Goal: Obtain resource: Download file/media

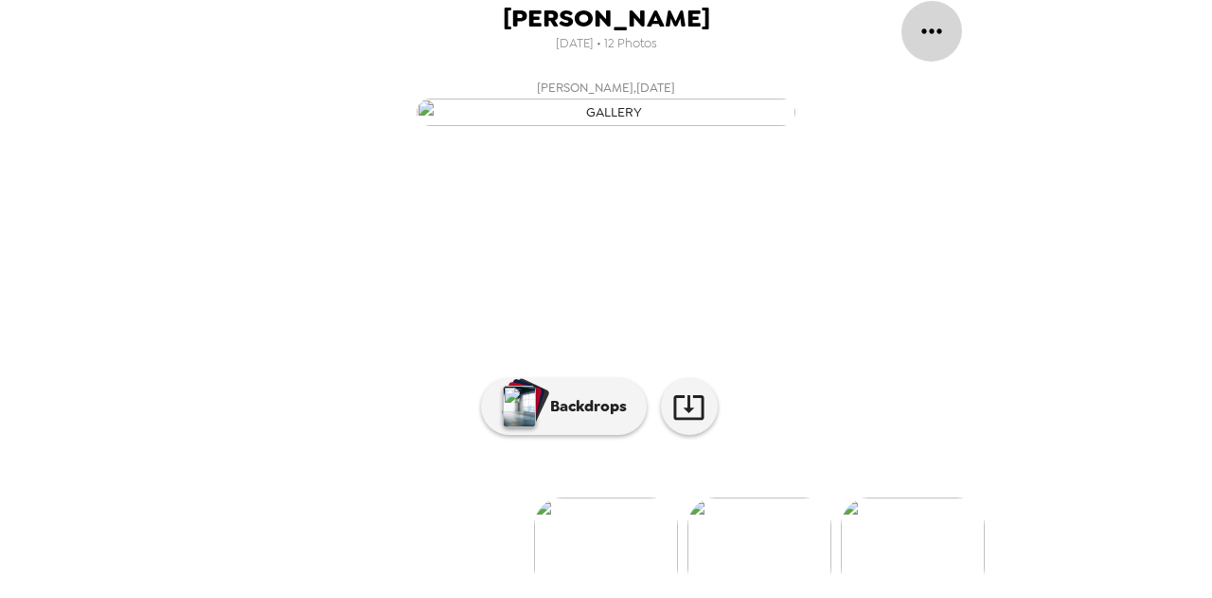
click at [926, 46] on button "gallery menu" at bounding box center [932, 31] width 62 height 62
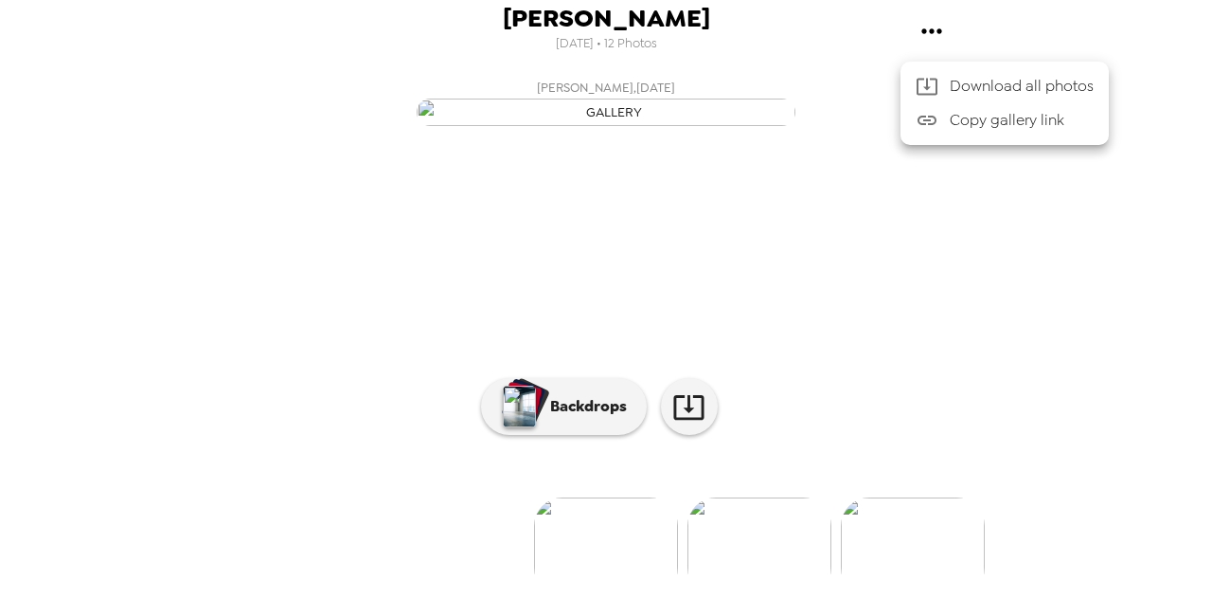
click at [647, 36] on div at bounding box center [606, 299] width 1212 height 598
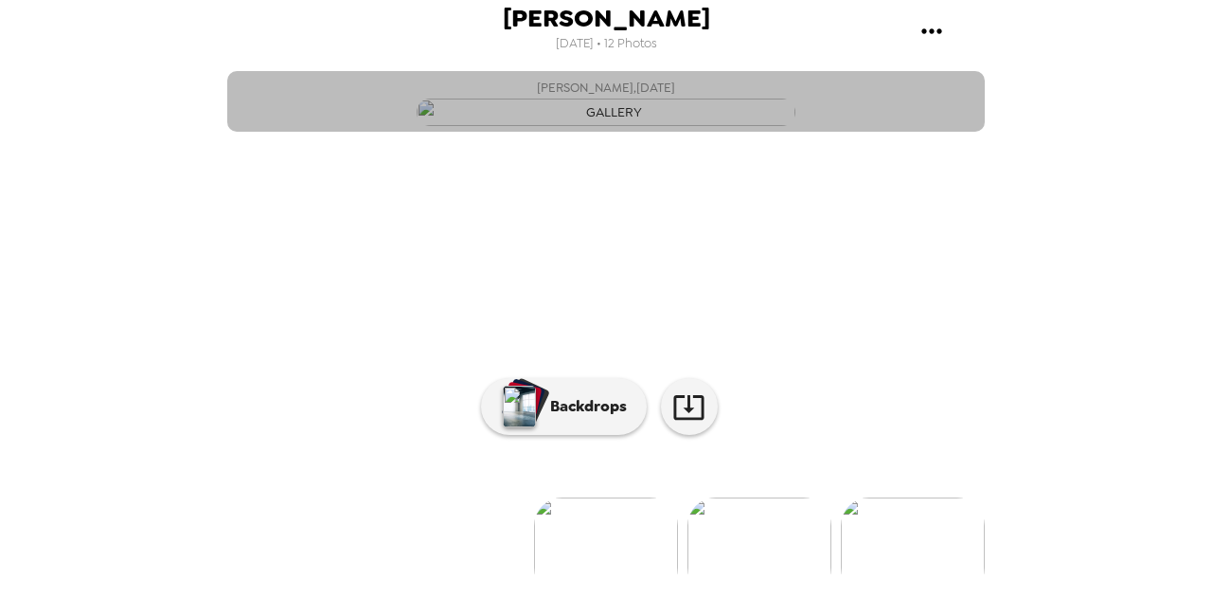
click at [704, 126] on img "button" at bounding box center [606, 111] width 379 height 27
drag, startPoint x: 968, startPoint y: 372, endPoint x: 968, endPoint y: 473, distance: 100.4
click at [968, 132] on button "Kelly Laraway , 08-16-2025" at bounding box center [606, 101] width 758 height 61
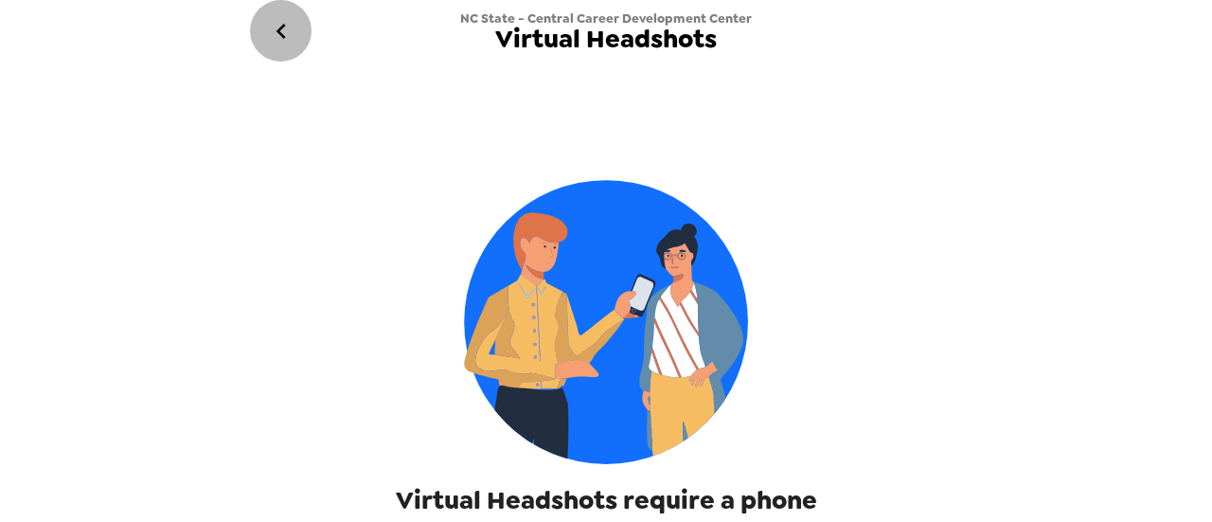
click at [288, 22] on icon "go back" at bounding box center [281, 31] width 30 height 30
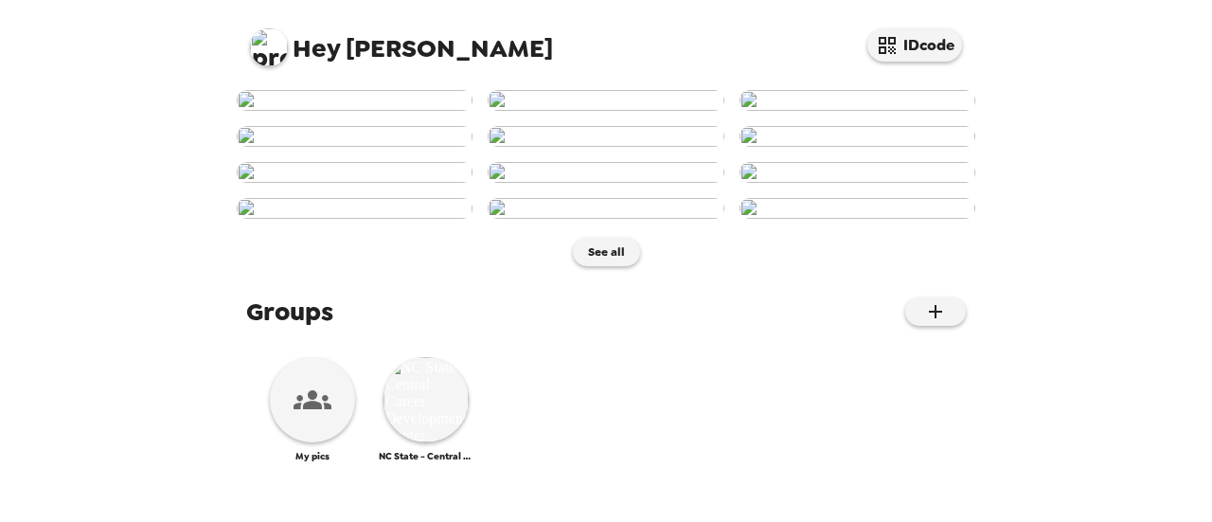
scroll to position [1051, 0]
click at [440, 436] on img at bounding box center [426, 399] width 85 height 85
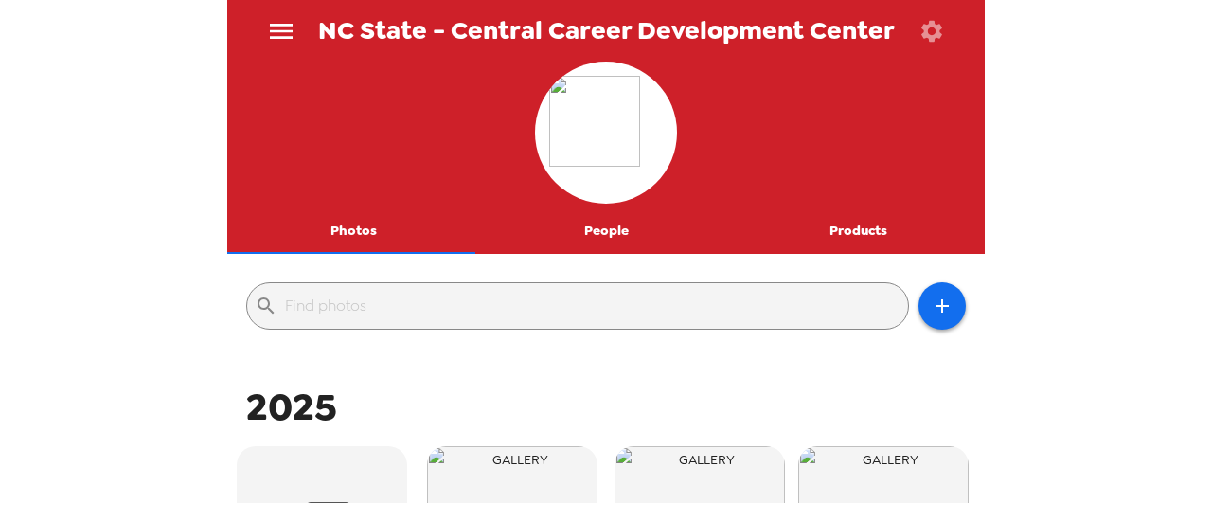
click at [595, 249] on button "People" at bounding box center [606, 230] width 253 height 45
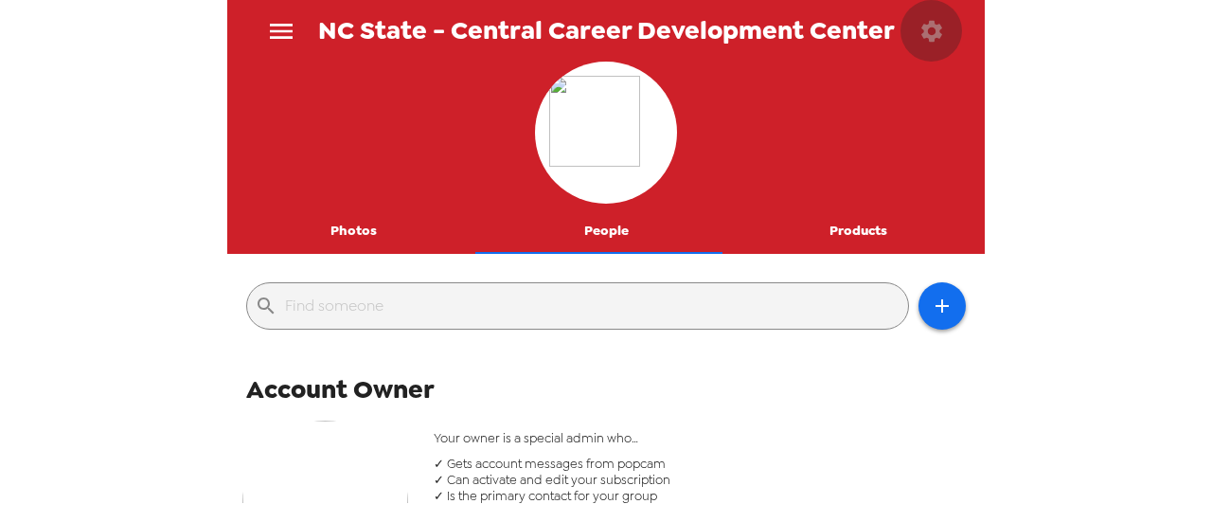
click at [915, 28] on button "button" at bounding box center [932, 31] width 62 height 62
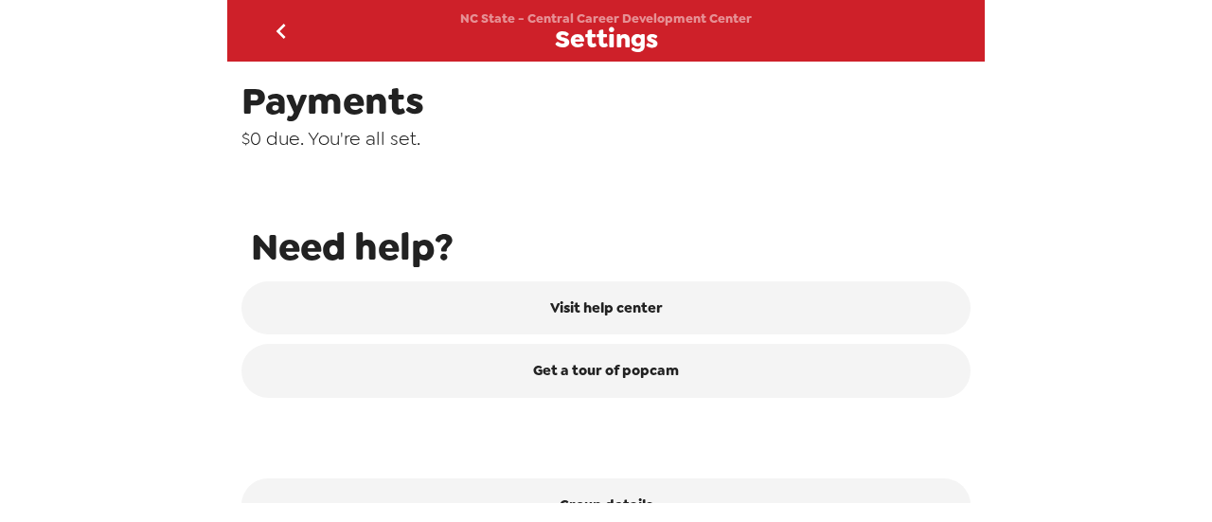
scroll to position [954, 0]
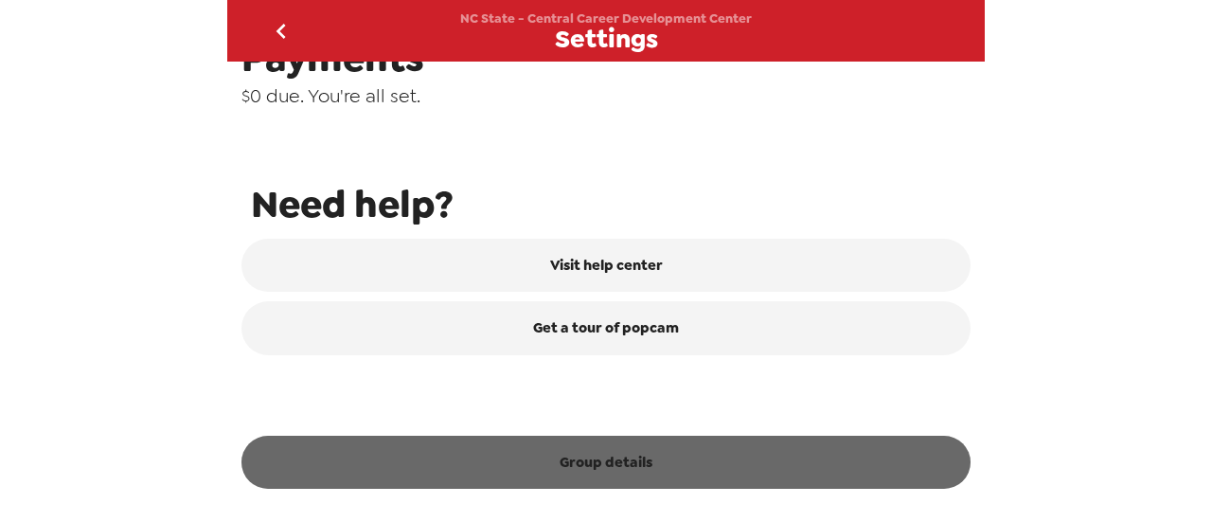
click at [634, 468] on button "Group details" at bounding box center [605, 462] width 729 height 53
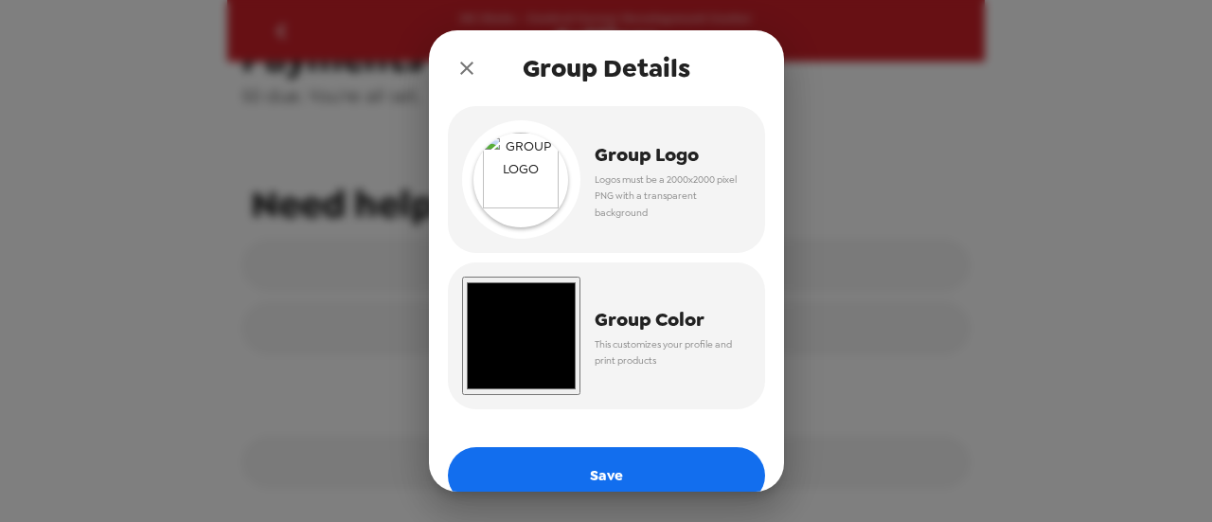
click at [480, 67] on button "close" at bounding box center [467, 68] width 38 height 38
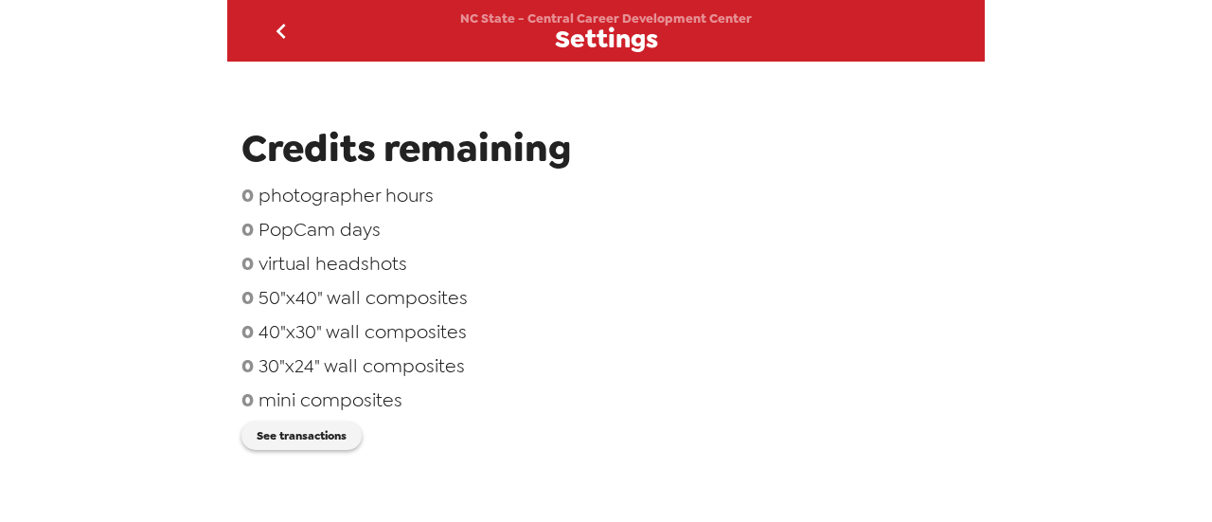
scroll to position [0, 0]
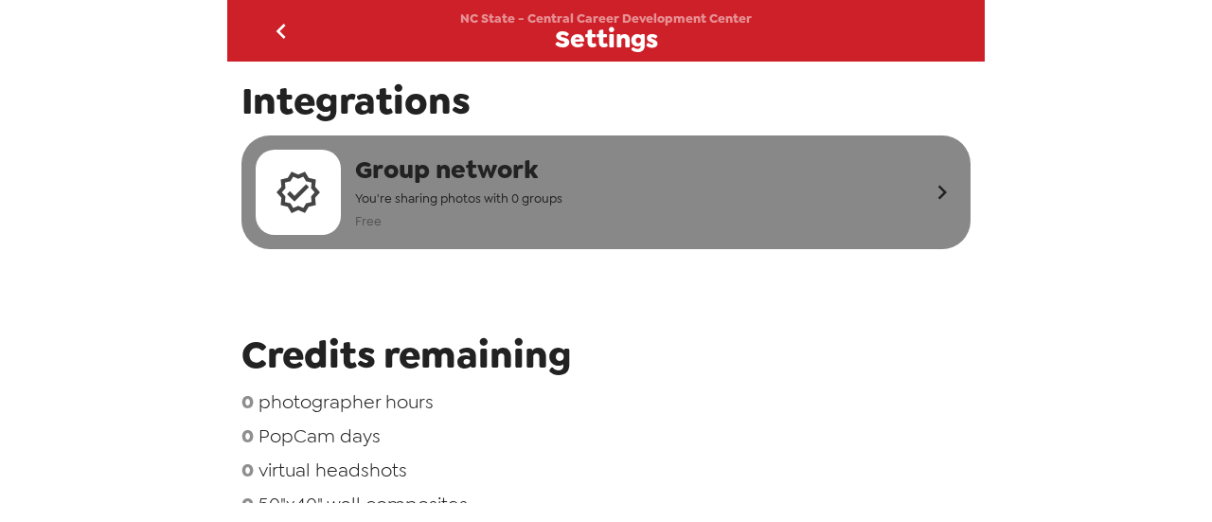
click at [415, 166] on span "Group network" at bounding box center [458, 169] width 207 height 35
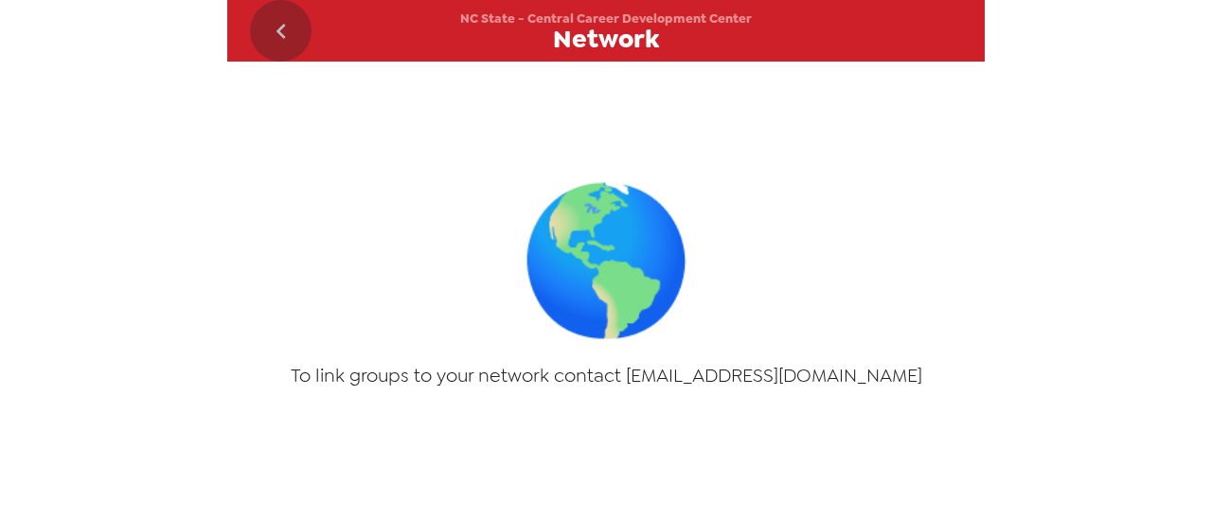
click at [277, 39] on icon "go back" at bounding box center [281, 31] width 30 height 30
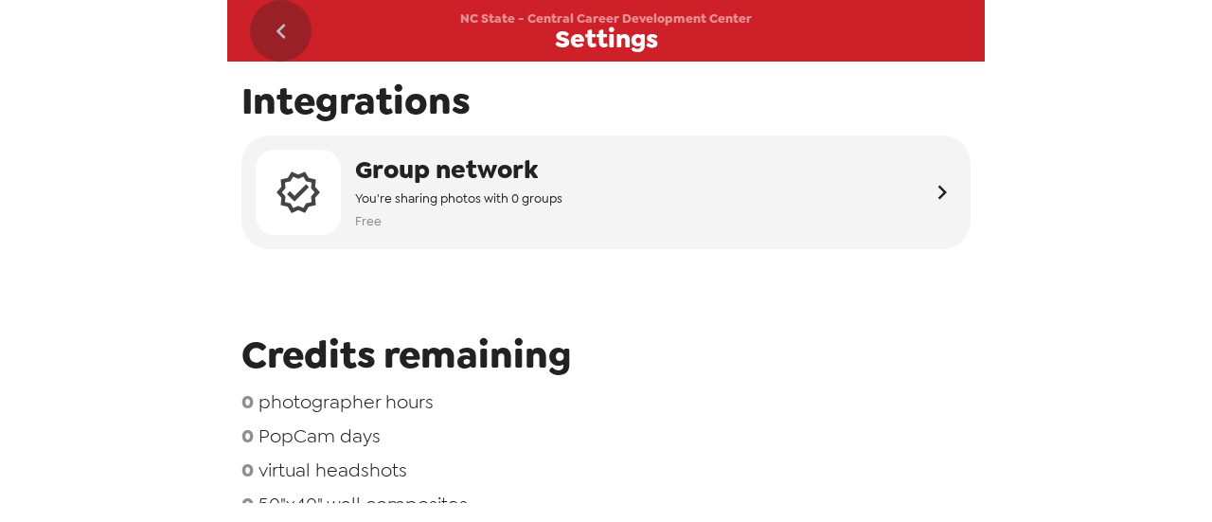
click at [277, 39] on icon "go back" at bounding box center [281, 31] width 30 height 30
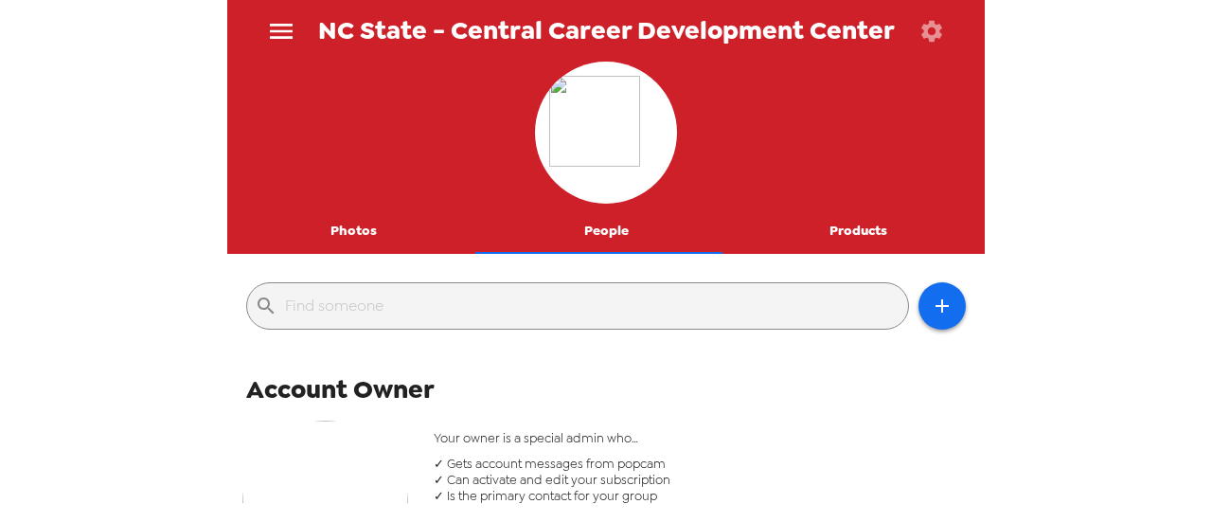
click at [367, 228] on button "Photos" at bounding box center [353, 230] width 253 height 45
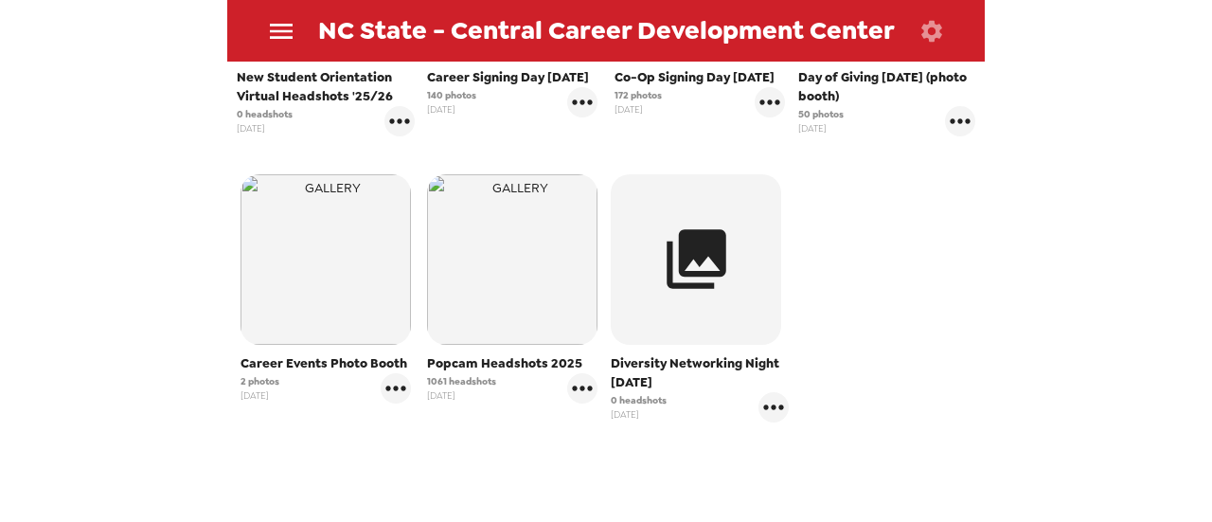
scroll to position [564, 0]
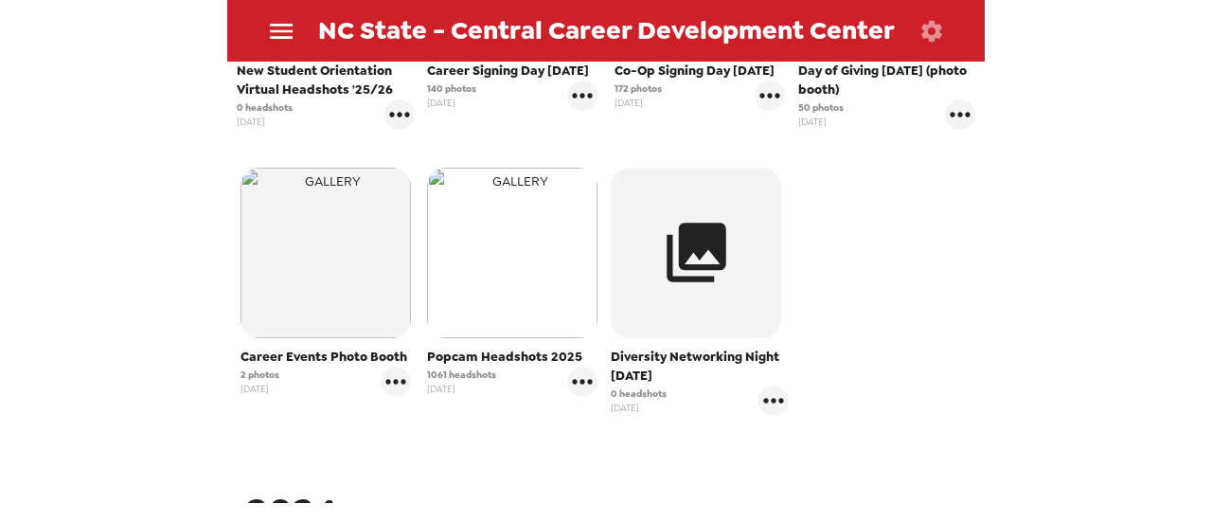
click at [538, 326] on img "button" at bounding box center [512, 253] width 170 height 170
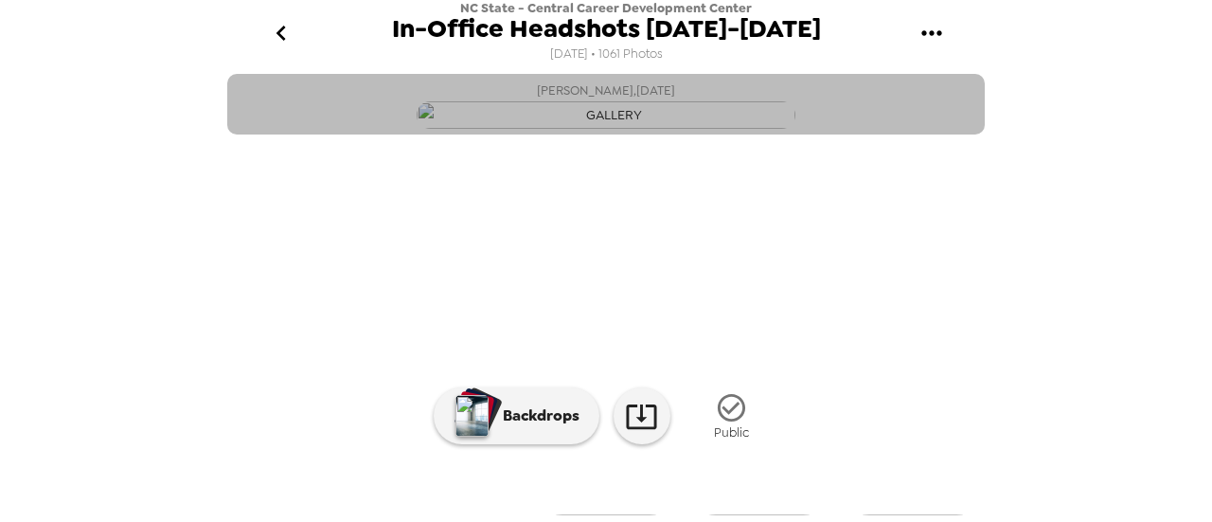
click at [634, 94] on span "[PERSON_NAME] , [DATE]" at bounding box center [606, 91] width 138 height 22
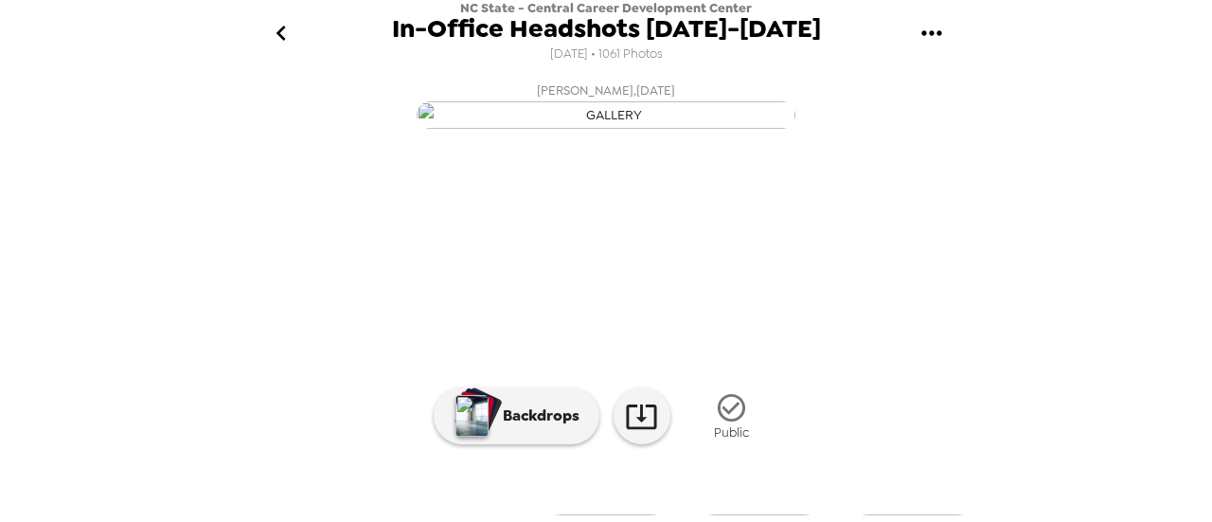
click at [923, 35] on icon "gallery menu" at bounding box center [931, 32] width 20 height 5
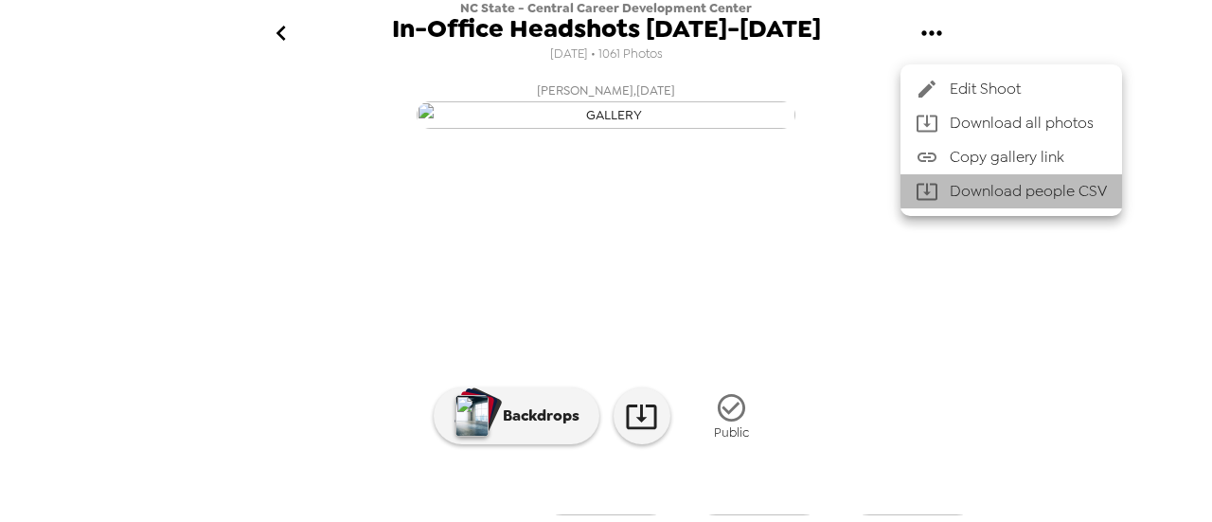
click at [956, 187] on li "Download people CSV" at bounding box center [1012, 191] width 222 height 34
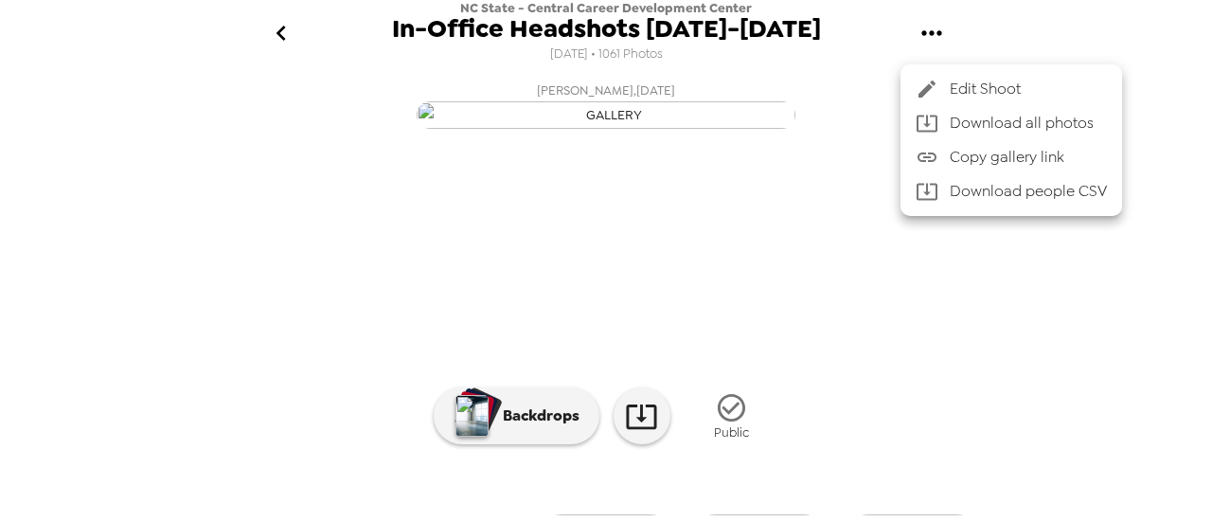
drag, startPoint x: 978, startPoint y: 241, endPoint x: 970, endPoint y: 287, distance: 46.2
click at [970, 287] on div at bounding box center [606, 261] width 1212 height 522
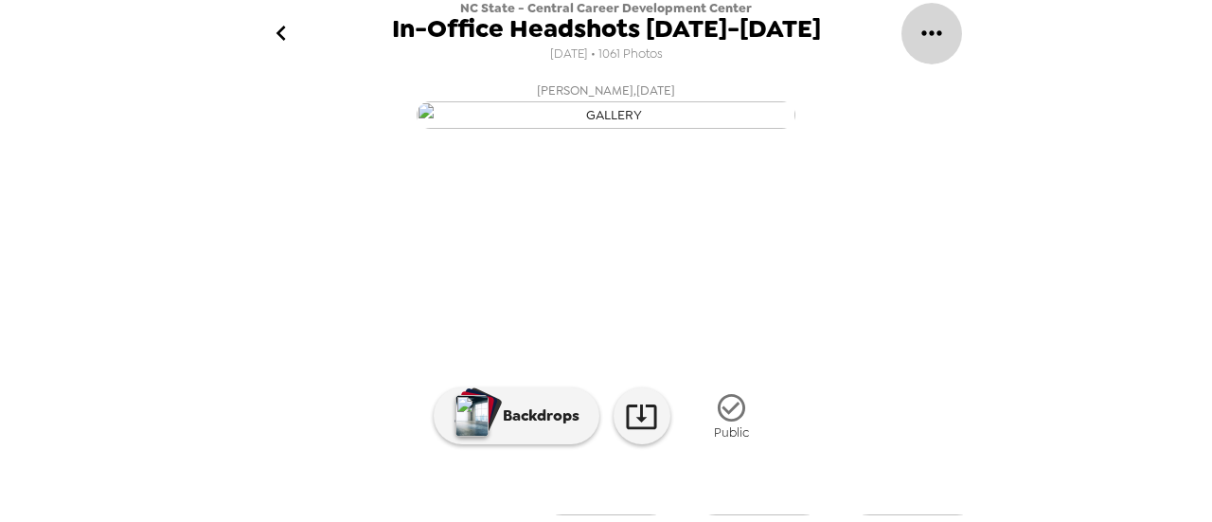
click at [941, 43] on icon "gallery menu" at bounding box center [932, 33] width 30 height 30
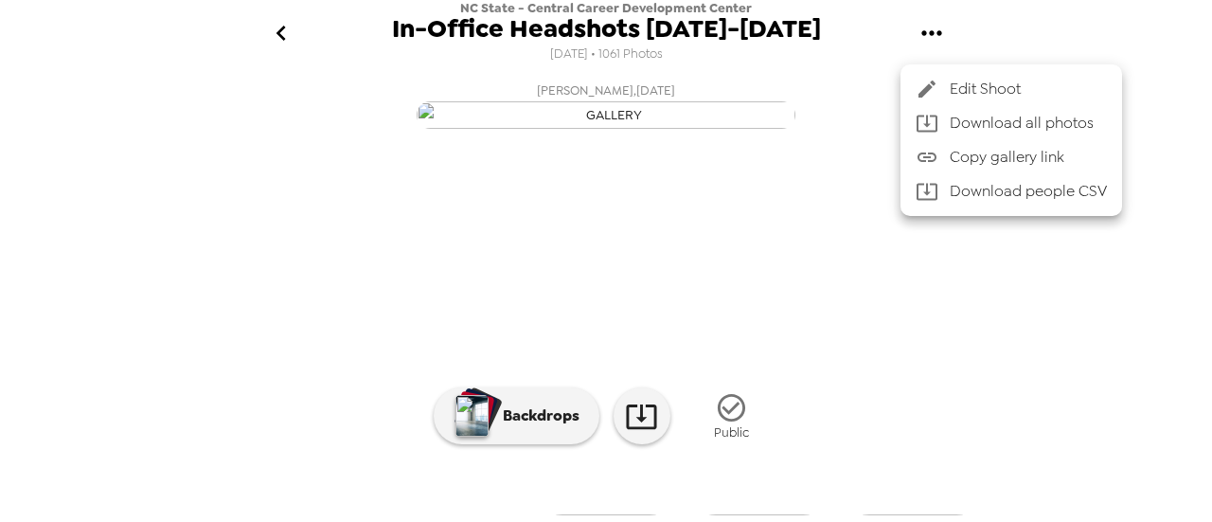
click at [949, 177] on li "Download people CSV" at bounding box center [1012, 191] width 222 height 34
click at [761, 128] on div at bounding box center [606, 261] width 1212 height 522
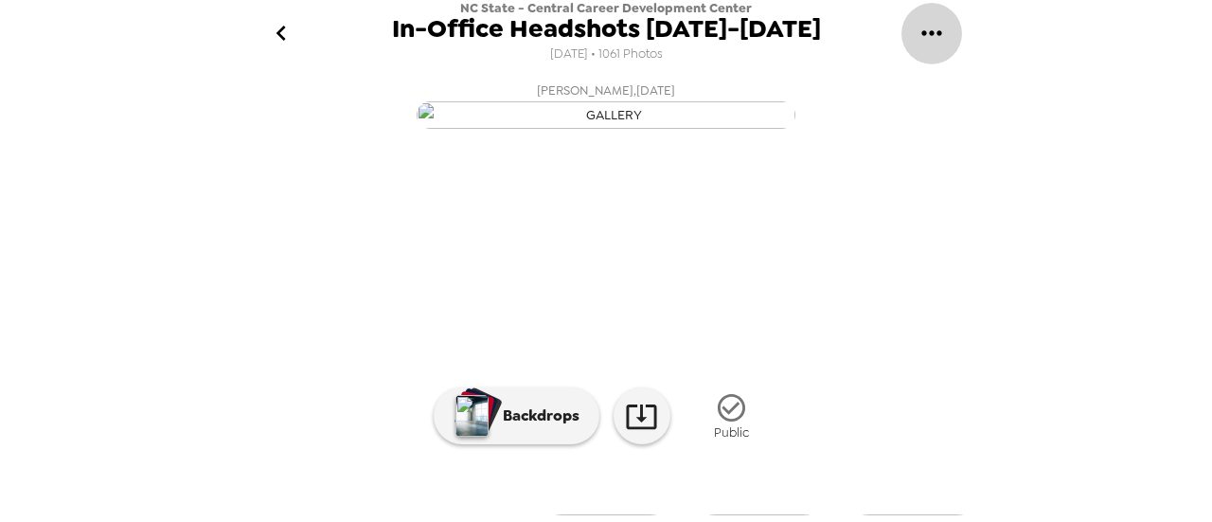
click at [917, 31] on icon "gallery menu" at bounding box center [932, 33] width 30 height 30
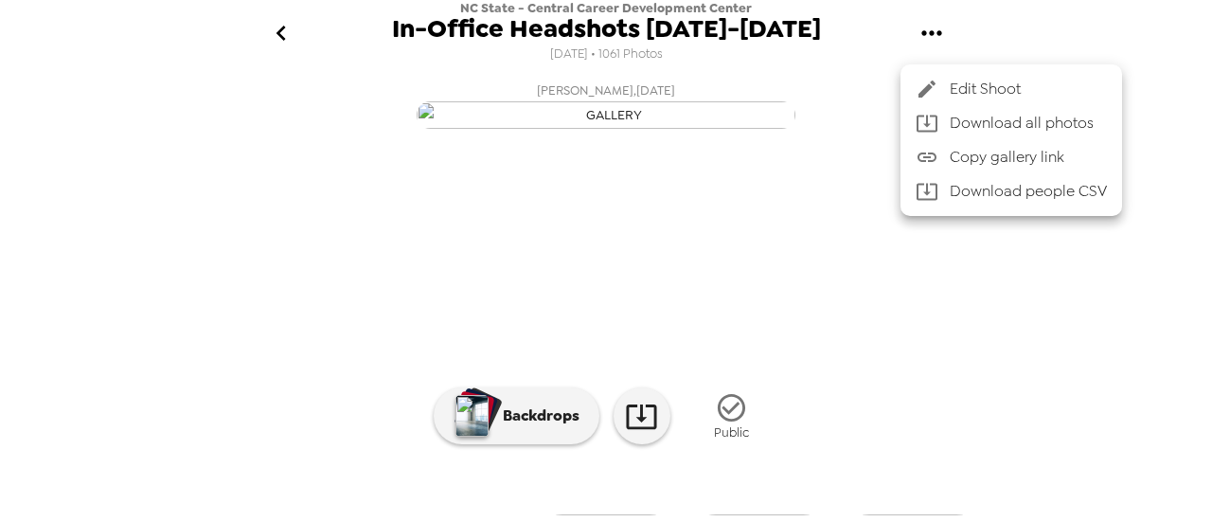
drag, startPoint x: 978, startPoint y: 307, endPoint x: 974, endPoint y: 563, distance: 256.7
click at [974, 521] on html "NC State - Central Career Development Center In-Office Headshots [DATE]-[DATE] …" at bounding box center [606, 261] width 1212 height 522
click at [935, 302] on div at bounding box center [606, 261] width 1212 height 522
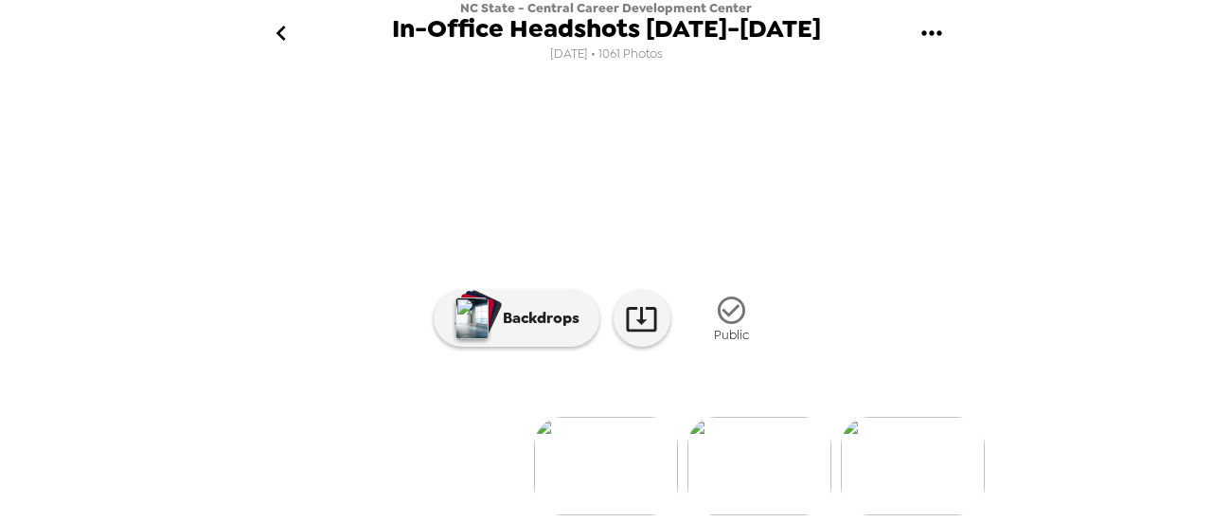
scroll to position [0, 35977]
click at [542, 486] on img at bounding box center [528, 466] width 144 height 98
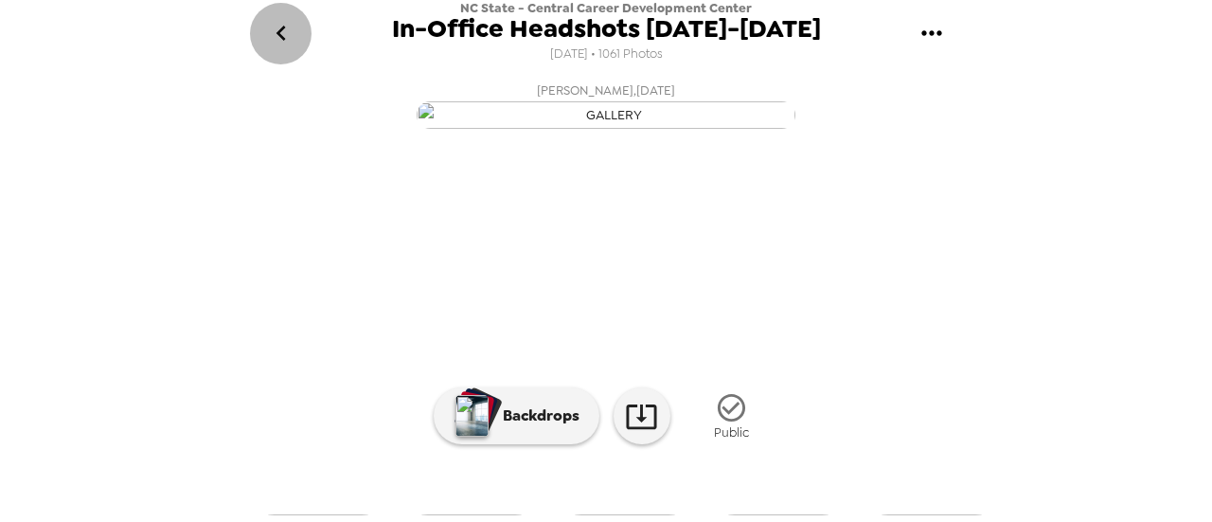
click at [284, 30] on icon "go back" at bounding box center [281, 33] width 30 height 30
